Goal: Entertainment & Leisure: Consume media (video, audio)

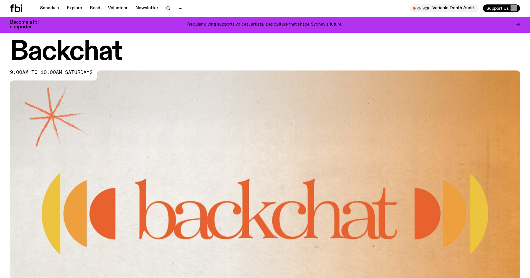
scroll to position [303, 0]
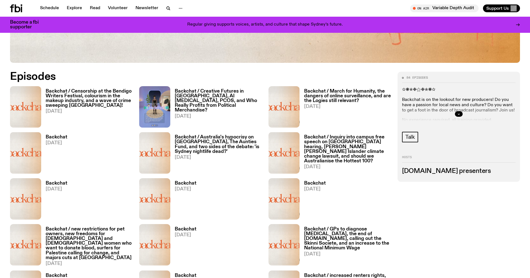
click at [65, 100] on h3 "Backchat / Censorship at the Bendigo Writers Festival, colourism in the makeup …" at bounding box center [89, 98] width 87 height 19
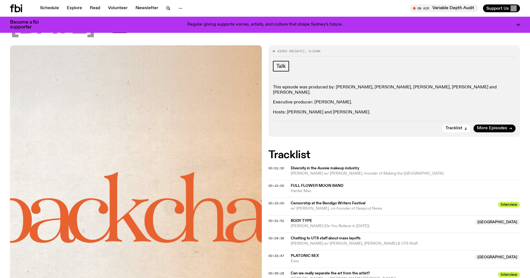
scroll to position [206, 0]
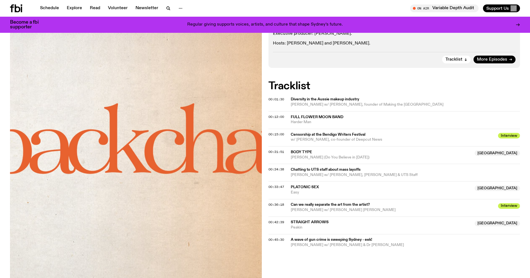
click at [293, 167] on span "Chatting to UTS staff about mass layoffs" at bounding box center [404, 169] width 226 height 5
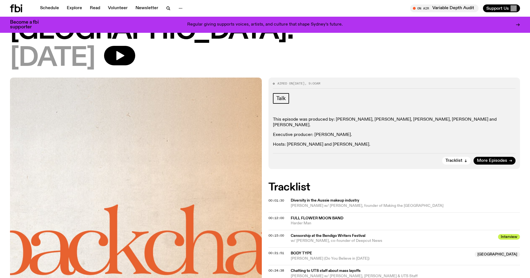
scroll to position [0, 0]
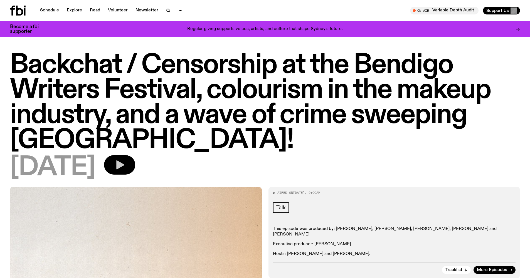
click at [135, 161] on button "button" at bounding box center [119, 164] width 31 height 19
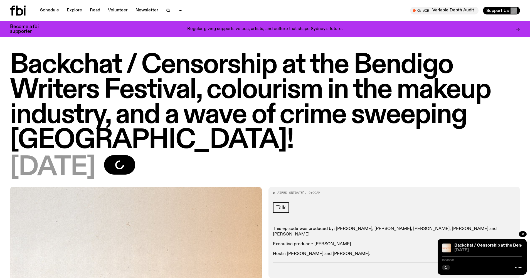
click at [466, 254] on div "Backchat / Censorship at the Bendigo Writers Festival, colourism in the makeup …" at bounding box center [481, 257] width 89 height 36
click at [454, 258] on div "0:00:00 0:59:59" at bounding box center [482, 258] width 80 height 7
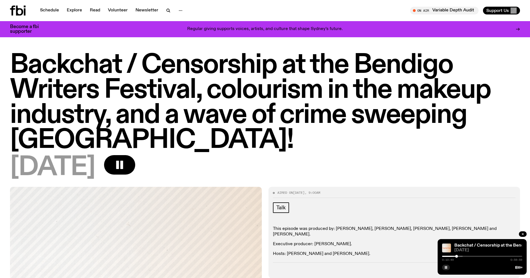
drag, startPoint x: 442, startPoint y: 257, endPoint x: 457, endPoint y: 258, distance: 15.0
click at [457, 258] on div at bounding box center [456, 256] width 3 height 3
click at [465, 255] on div "0:11:43 0:59:59" at bounding box center [482, 258] width 80 height 7
drag, startPoint x: 459, startPoint y: 256, endPoint x: 467, endPoint y: 256, distance: 8.1
click at [467, 256] on div at bounding box center [466, 256] width 3 height 3
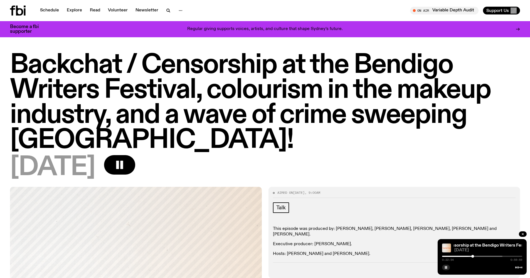
click at [472, 256] on div at bounding box center [472, 256] width 3 height 3
click at [476, 257] on div "0:24:00 0:59:59" at bounding box center [482, 258] width 80 height 7
click at [475, 257] on div at bounding box center [475, 256] width 3 height 3
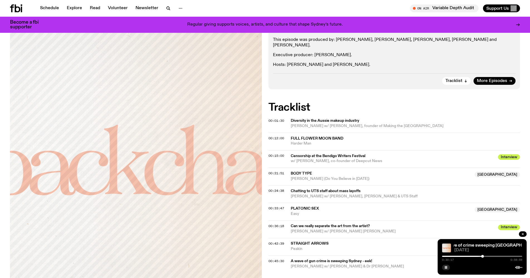
scroll to position [208, 0]
